Goal: Task Accomplishment & Management: Complete application form

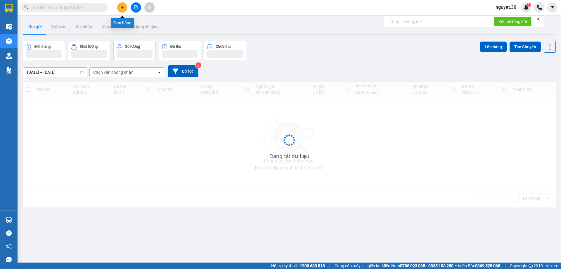
click at [122, 6] on icon "plus" at bounding box center [122, 7] width 4 height 4
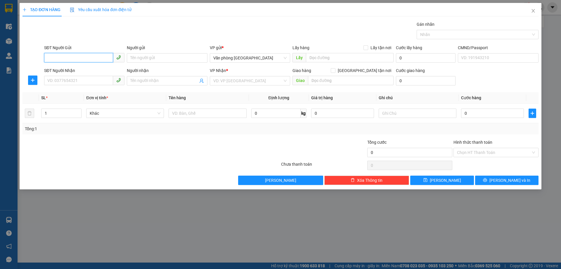
click at [95, 57] on input "SĐT Người Gửi" at bounding box center [78, 57] width 69 height 9
type input "0948112102"
click at [152, 60] on input "Người gửi" at bounding box center [167, 57] width 80 height 9
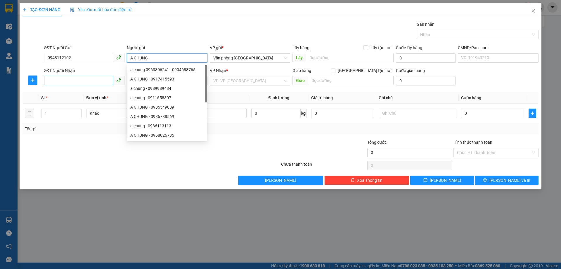
type input "A CHUNG"
click at [86, 78] on input "SĐT Người Nhận" at bounding box center [78, 80] width 69 height 9
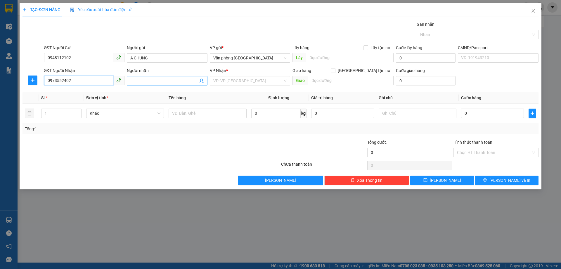
type input "0973552402"
click at [143, 82] on input "Người nhận" at bounding box center [164, 80] width 68 height 6
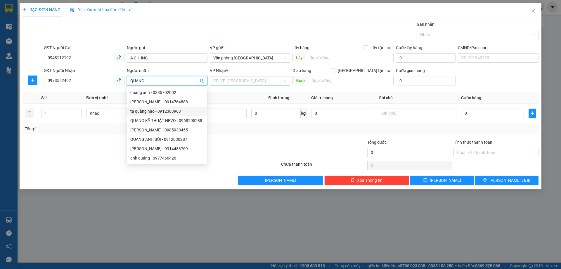
type input "QUANG"
click at [240, 80] on input "search" at bounding box center [247, 80] width 69 height 9
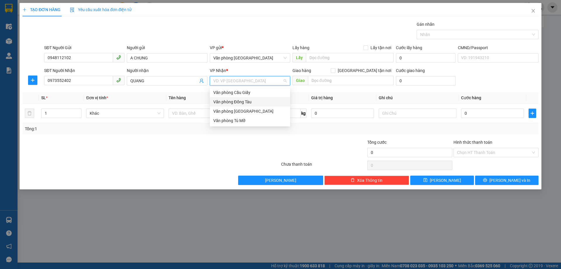
click at [238, 103] on div "Văn phòng Đồng Tàu" at bounding box center [249, 102] width 73 height 6
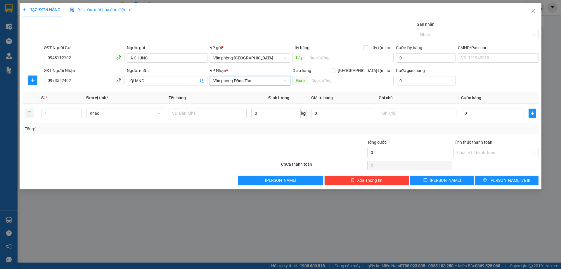
click at [257, 80] on span "Văn phòng Đồng Tàu" at bounding box center [249, 80] width 73 height 9
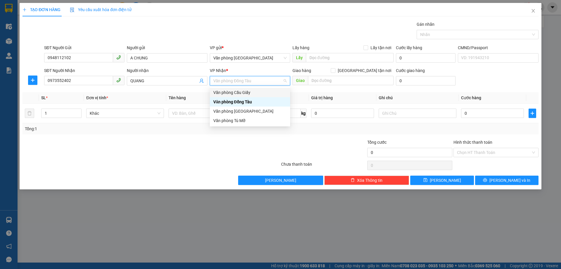
click at [251, 91] on div "Văn phòng Cầu Giấy" at bounding box center [249, 92] width 73 height 6
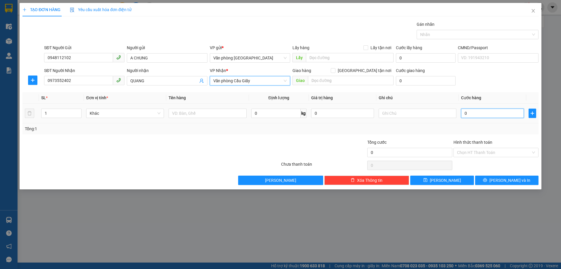
click at [478, 112] on input "0" at bounding box center [492, 112] width 63 height 9
type input "4"
type input "40"
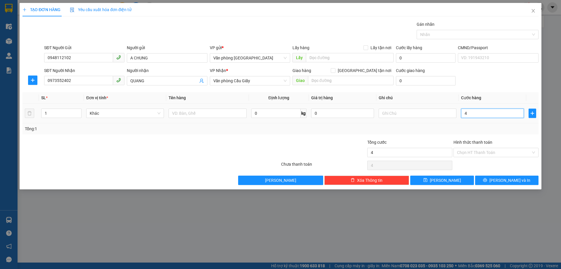
type input "40"
type input "400"
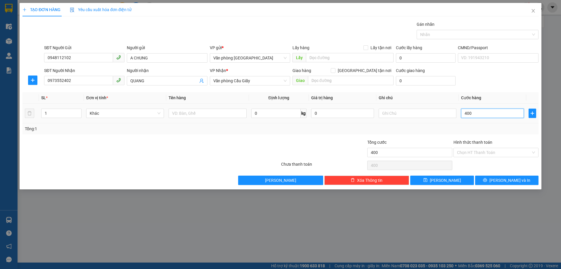
type input "4.000"
type input "40.000"
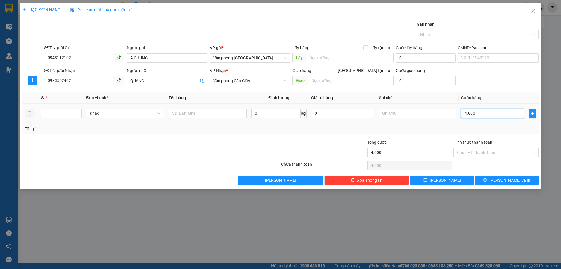
type input "40.000"
click at [477, 151] on input "Hình thức thanh toán" at bounding box center [494, 152] width 74 height 9
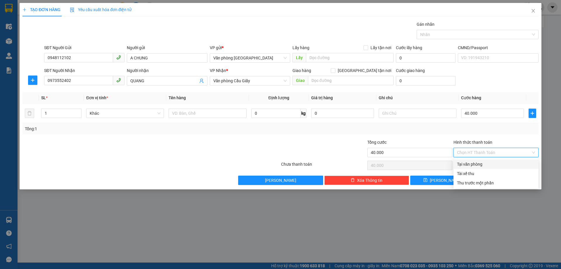
click at [467, 162] on div "Tại văn phòng" at bounding box center [496, 164] width 78 height 6
type input "0"
drag, startPoint x: 502, startPoint y: 180, endPoint x: 429, endPoint y: 156, distance: 77.7
click at [502, 180] on button "[PERSON_NAME] và In" at bounding box center [506, 179] width 63 height 9
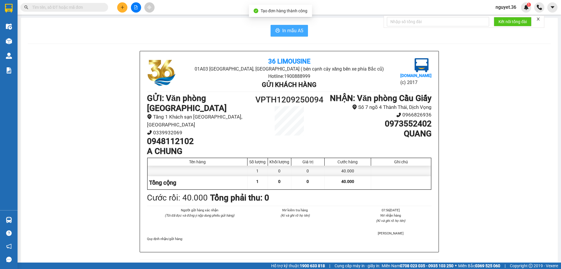
click at [280, 27] on button "In mẫu A5" at bounding box center [289, 31] width 37 height 12
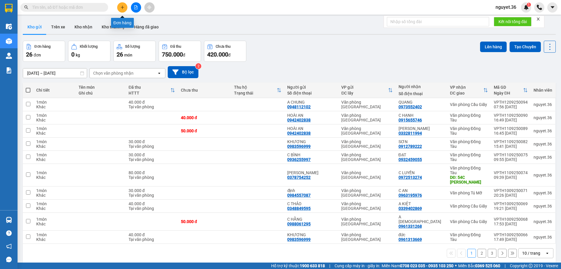
click at [124, 8] on icon "plus" at bounding box center [122, 7] width 4 height 4
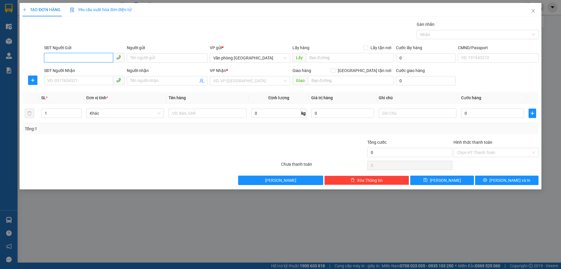
click at [95, 58] on input "SĐT Người Gửi" at bounding box center [78, 57] width 69 height 9
click at [92, 71] on div "0832041098 - LÂM" at bounding box center [84, 69] width 73 height 6
type input "0832041098"
type input "LÂM"
type input "0832041098"
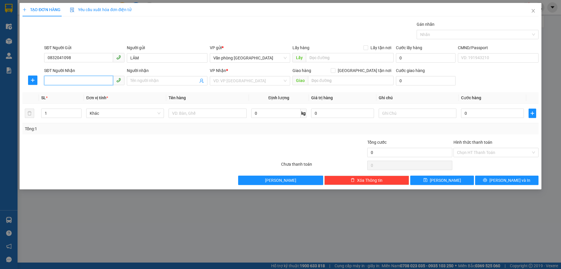
click at [84, 83] on input "SĐT Người Nhận" at bounding box center [78, 80] width 69 height 9
click at [83, 91] on div "0941400271 - HÀ" at bounding box center [84, 92] width 73 height 6
type input "0941400271"
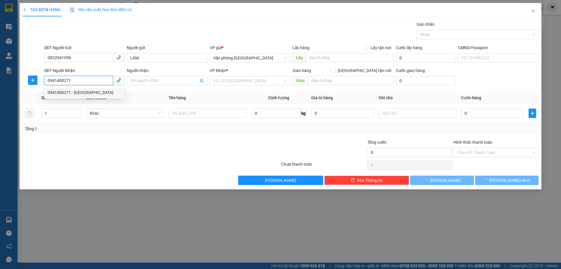
type input "HÀ"
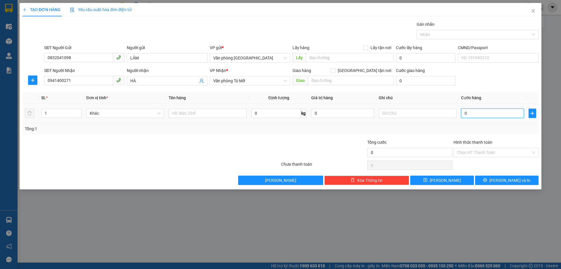
click at [493, 115] on input "0" at bounding box center [492, 112] width 63 height 9
type input "7"
type input "70"
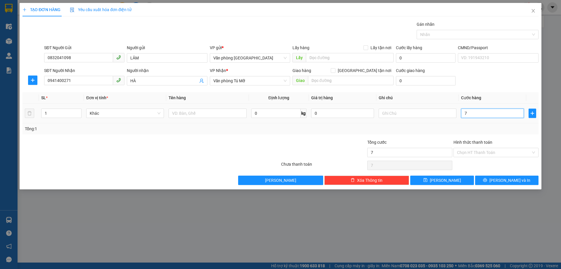
type input "70"
type input "700"
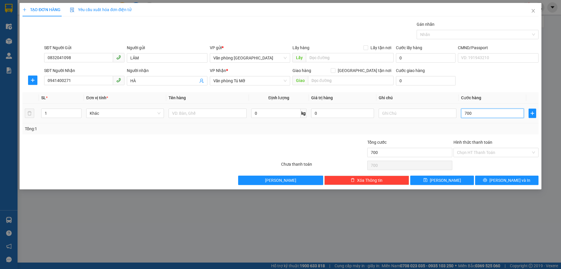
type input "7.000"
type input "70.000"
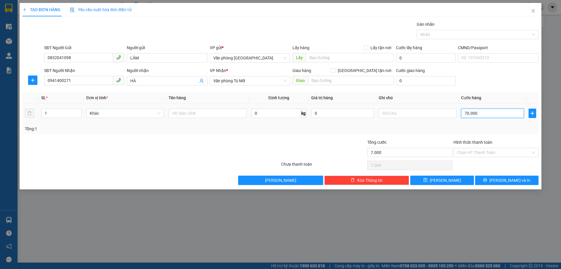
type input "70.000"
click at [487, 152] on input "Hình thức thanh toán" at bounding box center [494, 152] width 74 height 9
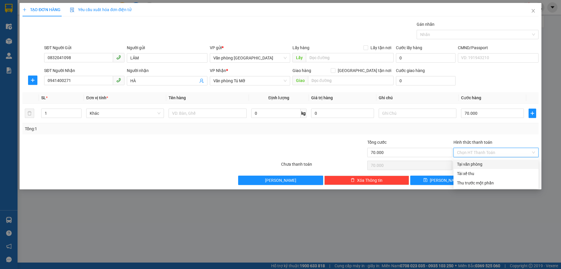
click at [482, 165] on div "Tại văn phòng" at bounding box center [496, 164] width 78 height 6
type input "0"
click at [495, 179] on button "[PERSON_NAME] và In" at bounding box center [506, 179] width 63 height 9
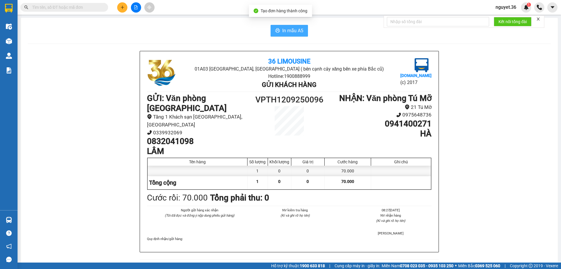
click at [293, 28] on span "In mẫu A5" at bounding box center [292, 30] width 21 height 7
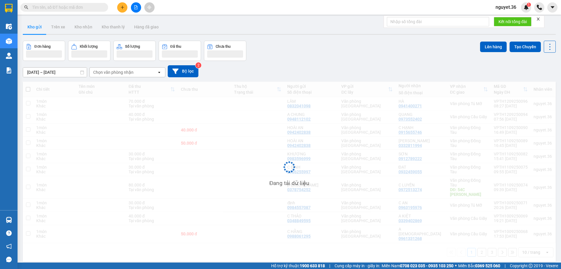
click at [122, 7] on icon "plus" at bounding box center [122, 7] width 4 height 4
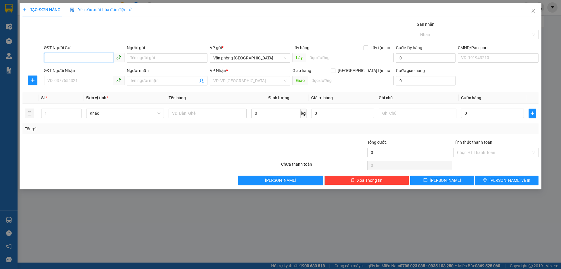
click at [106, 56] on input "SĐT Người Gửi" at bounding box center [78, 57] width 69 height 9
type input "0962659456"
click at [94, 70] on div "0962659456 - A THUỶ" at bounding box center [84, 69] width 73 height 6
type input "A THUỶ"
type input "0962659456"
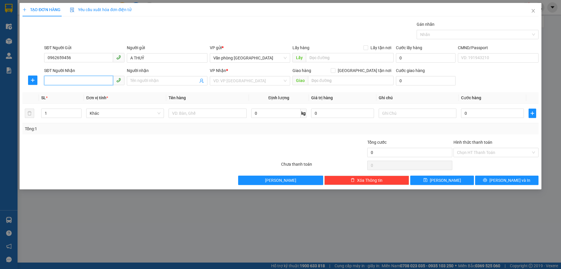
click at [79, 80] on input "SĐT Người Nhận" at bounding box center [78, 80] width 69 height 9
type input "0977242186"
click at [144, 80] on input "Người nhận" at bounding box center [164, 80] width 68 height 6
type input "KIM OANH"
click at [240, 82] on input "search" at bounding box center [247, 80] width 69 height 9
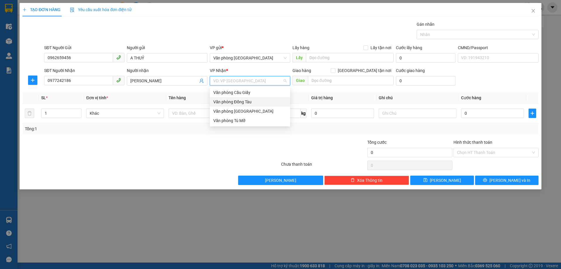
drag, startPoint x: 244, startPoint y: 103, endPoint x: 243, endPoint y: 98, distance: 5.1
click at [244, 102] on div "Văn phòng Đồng Tàu" at bounding box center [249, 102] width 73 height 6
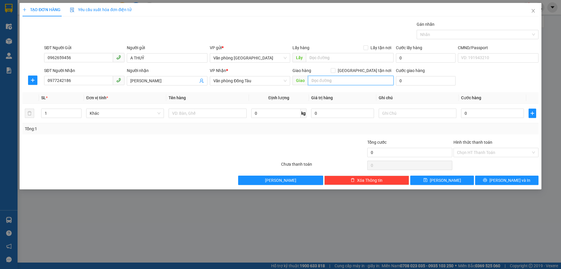
click at [327, 80] on input "text" at bounding box center [351, 80] width 86 height 9
click at [336, 79] on input "52A . NGÕ 189" at bounding box center [351, 80] width 86 height 9
click at [358, 78] on input "52A . NGÕ 159" at bounding box center [351, 80] width 86 height 9
type input "52A . NGÕ 159 PHÁO ĐÀI LÁNG"
click at [470, 112] on input "0" at bounding box center [492, 112] width 63 height 9
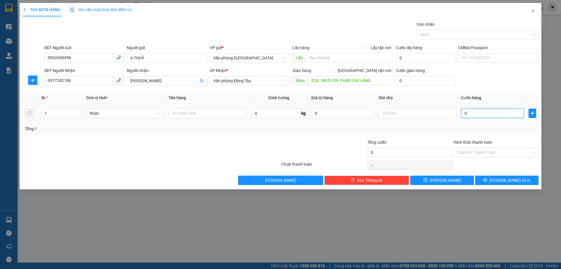
type input "3"
type input "30"
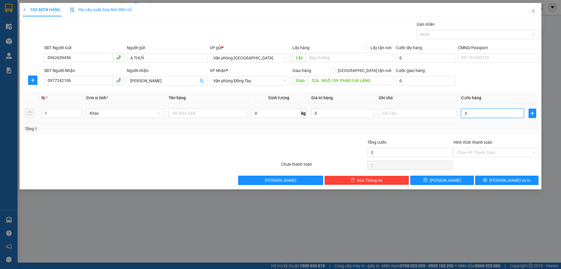
type input "30"
type input "300"
type input "3.000"
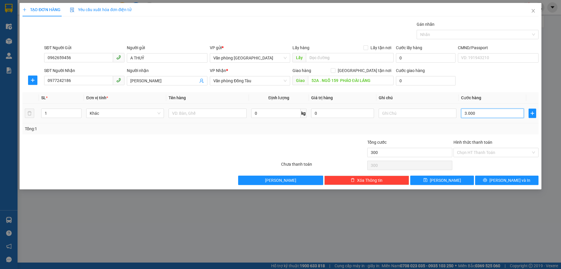
type input "3.000"
type input "30.000"
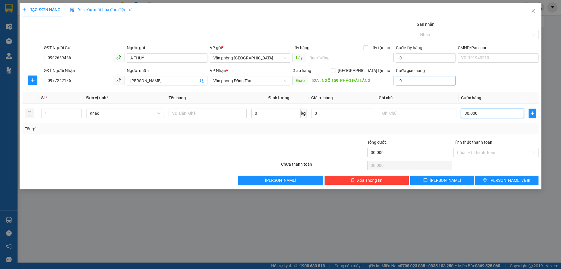
type input "30.000"
click at [398, 79] on input "0" at bounding box center [426, 80] width 60 height 9
type input "7"
type input "30.007"
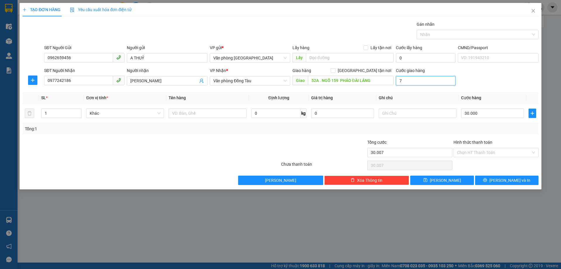
type input "70"
type input "30.070"
type input "700"
type input "30.700"
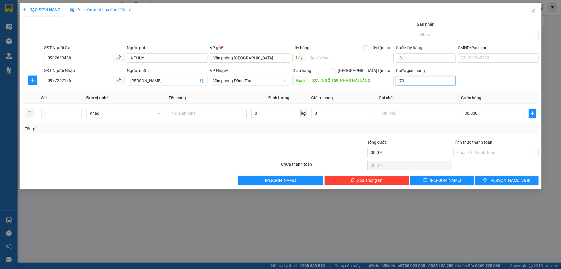
type input "30.700"
type input "7.000"
type input "37.000"
type input "70.000"
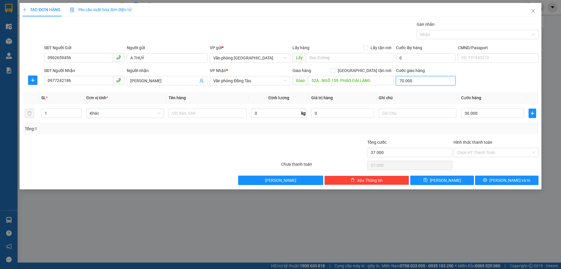
type input "100.000"
click at [401, 81] on input "70.000" at bounding box center [426, 80] width 60 height 9
type input "0"
type input "30.000"
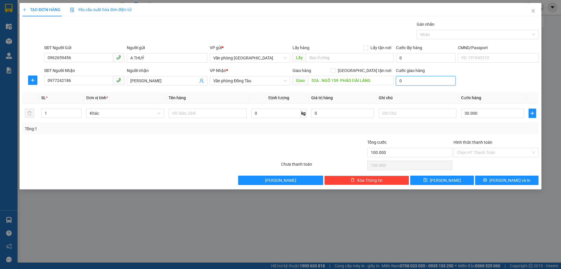
type input "30.000"
type input "7"
type input "30.007"
type input "70.000"
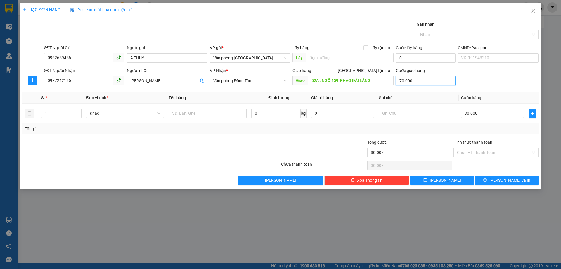
type input "100.000"
click at [483, 152] on input "Hình thức thanh toán" at bounding box center [494, 152] width 74 height 9
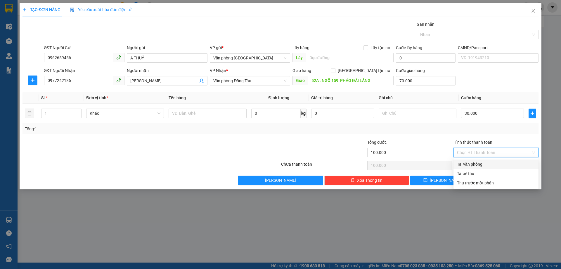
click at [479, 164] on div "Tại văn phòng" at bounding box center [496, 164] width 78 height 6
type input "0"
click at [488, 180] on button "[PERSON_NAME] và In" at bounding box center [506, 179] width 63 height 9
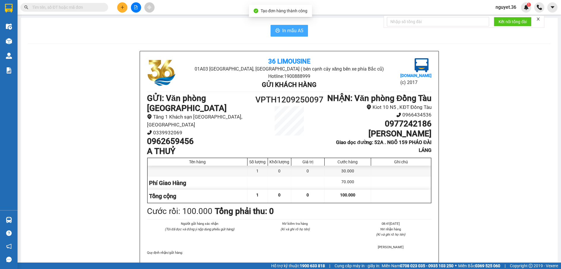
click at [291, 29] on span "In mẫu A5" at bounding box center [292, 30] width 21 height 7
